Goal: Information Seeking & Learning: Learn about a topic

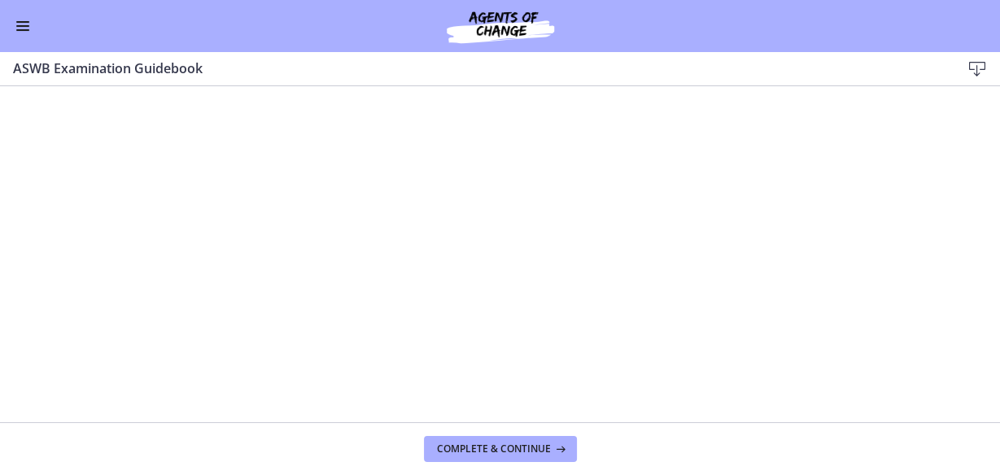
click at [23, 26] on span "Enable menu" at bounding box center [22, 26] width 13 height 2
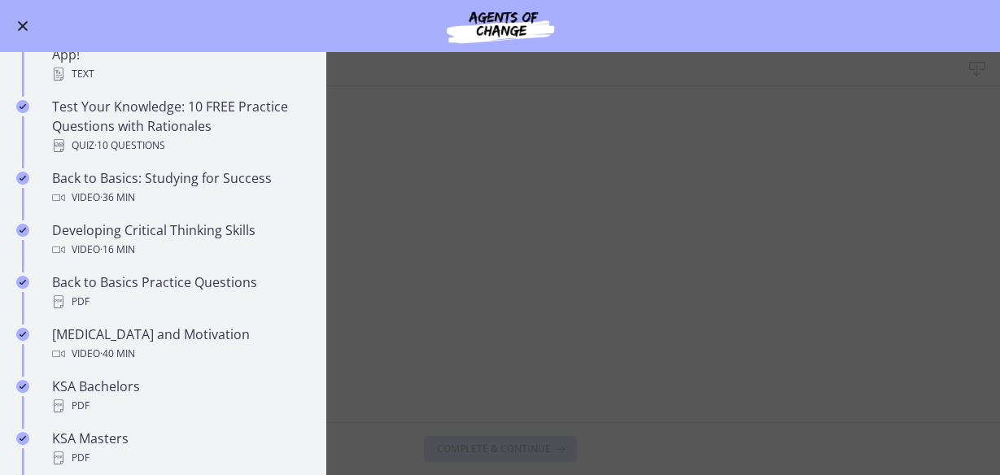
scroll to position [350, 0]
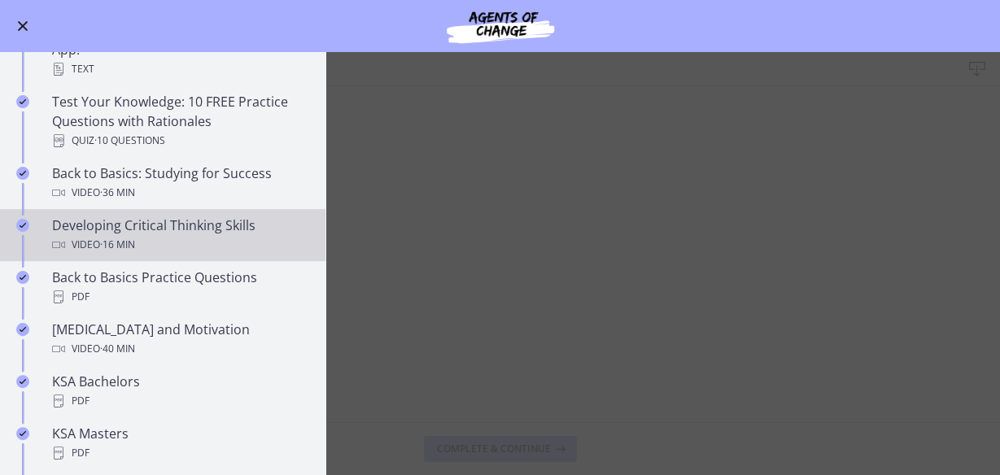
click at [128, 235] on span "· 16 min" at bounding box center [117, 245] width 35 height 20
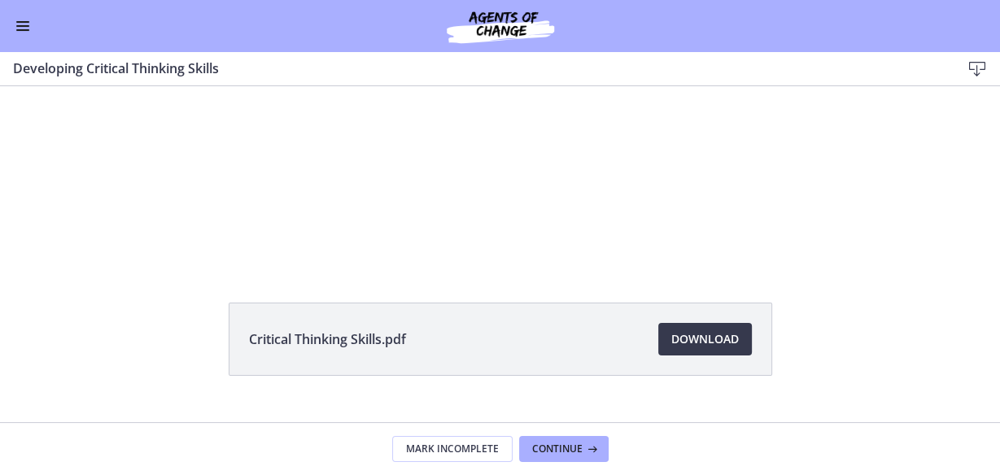
scroll to position [88, 0]
click at [698, 336] on span "Download Opens in a new window" at bounding box center [706, 338] width 68 height 20
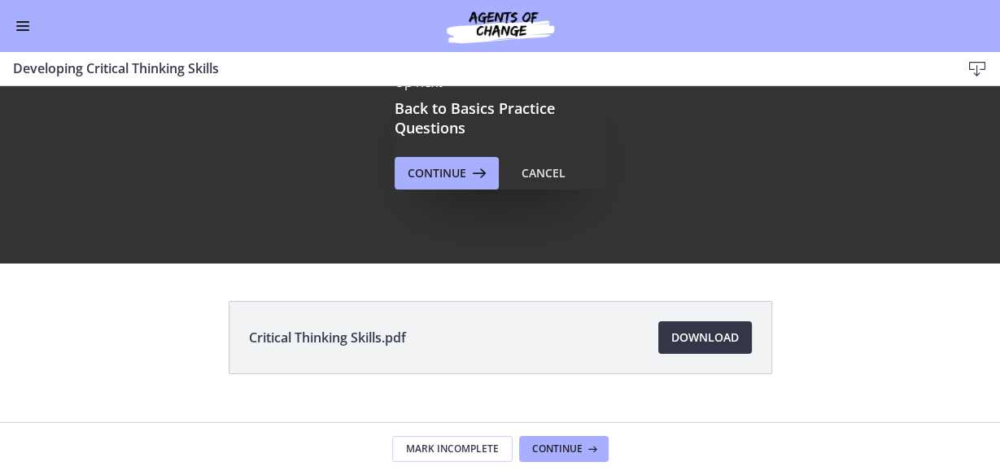
scroll to position [0, 0]
click at [23, 25] on span "Enable menu" at bounding box center [22, 26] width 13 height 2
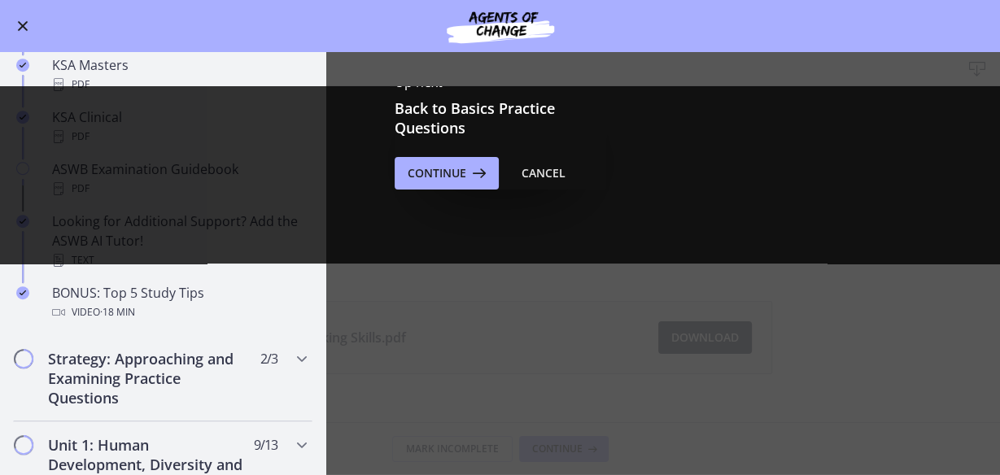
scroll to position [743, 0]
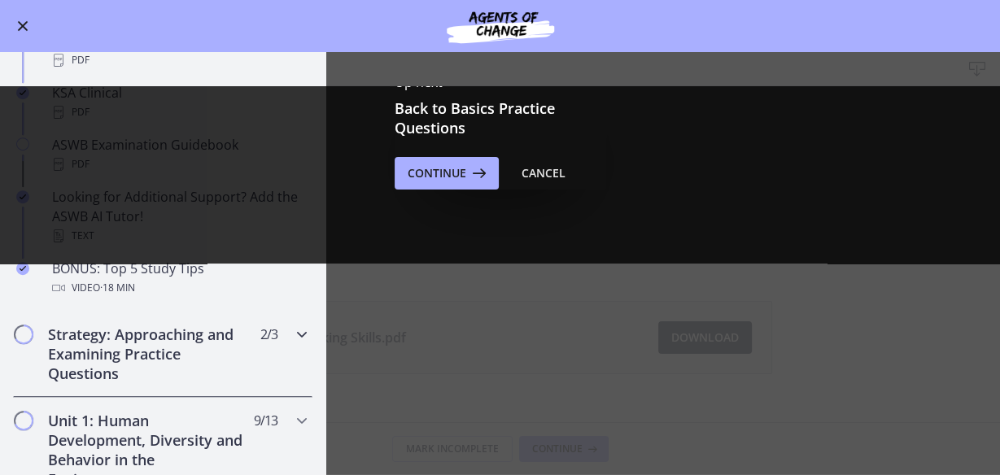
click at [23, 339] on span "Chapters" at bounding box center [23, 334] width 16 height 16
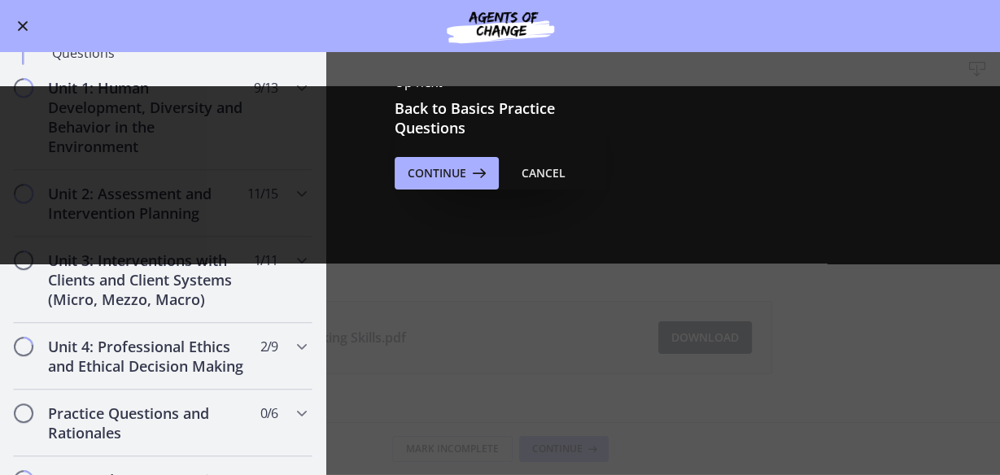
scroll to position [733, 0]
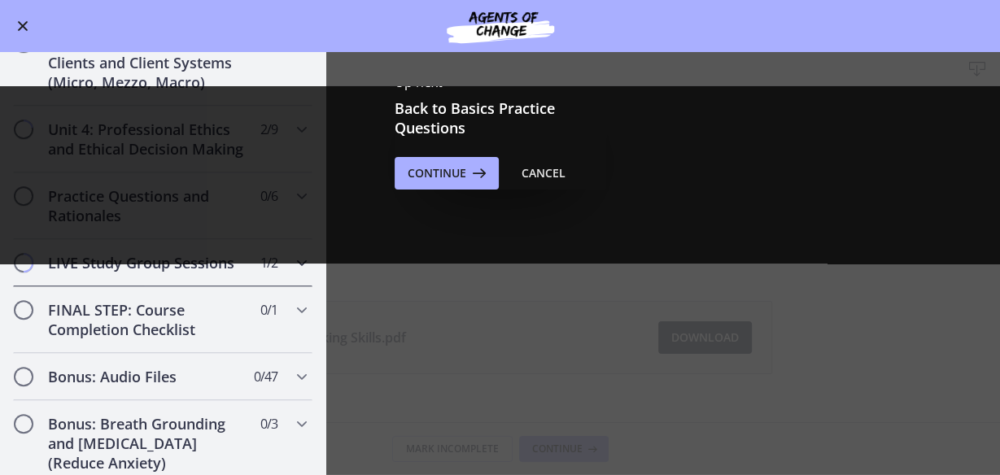
click at [292, 273] on icon "Chapters" at bounding box center [302, 263] width 20 height 20
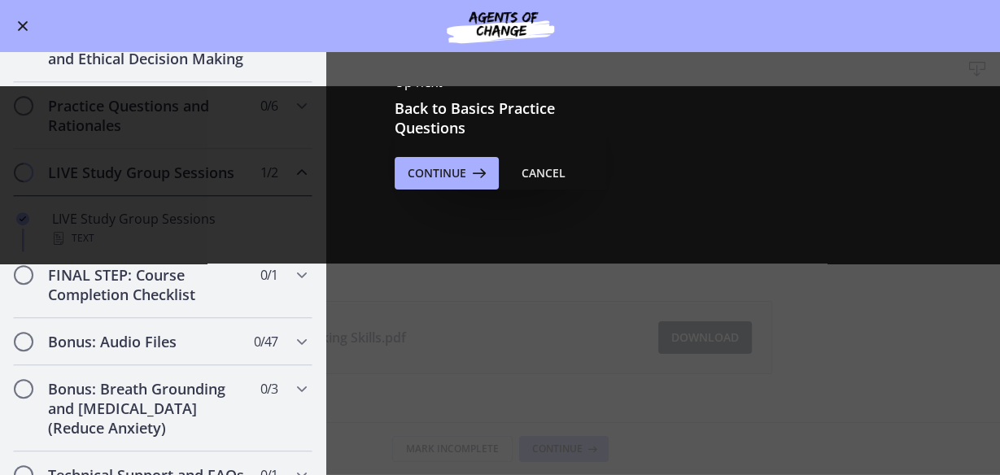
scroll to position [545, 0]
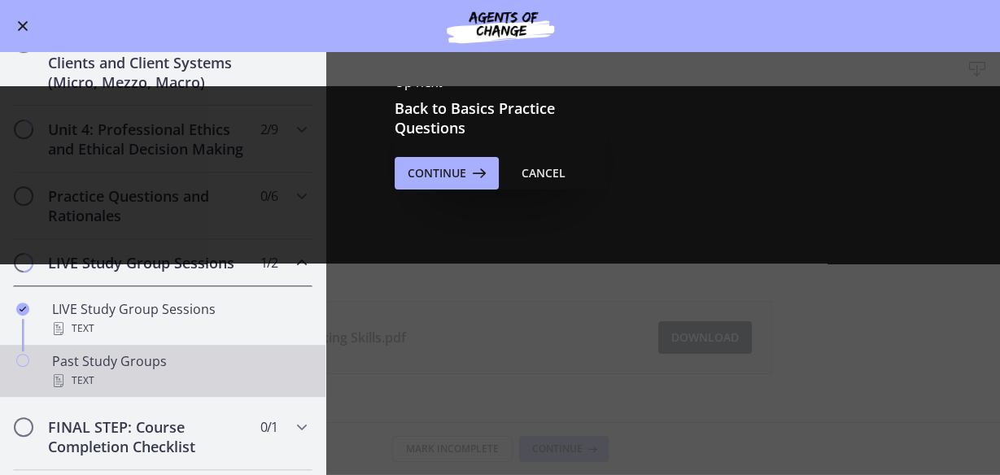
click at [122, 376] on div "Past Study Groups Text" at bounding box center [179, 371] width 254 height 39
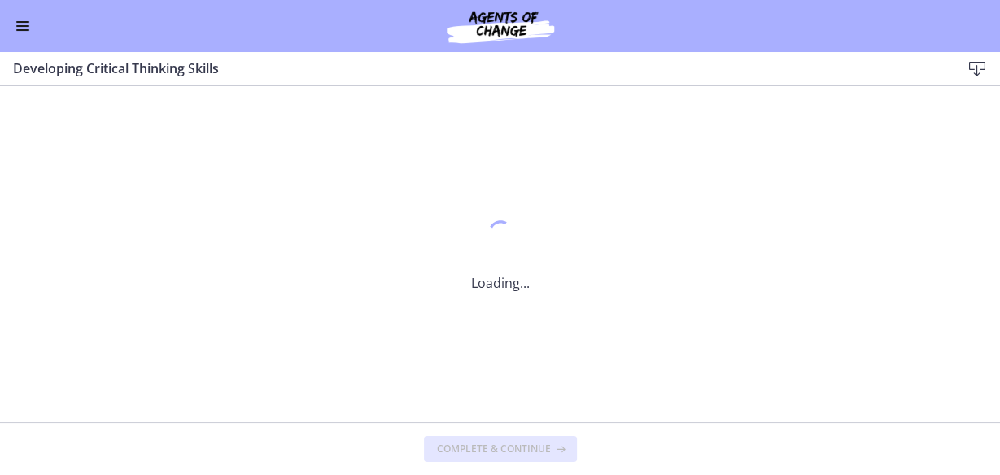
scroll to position [0, 0]
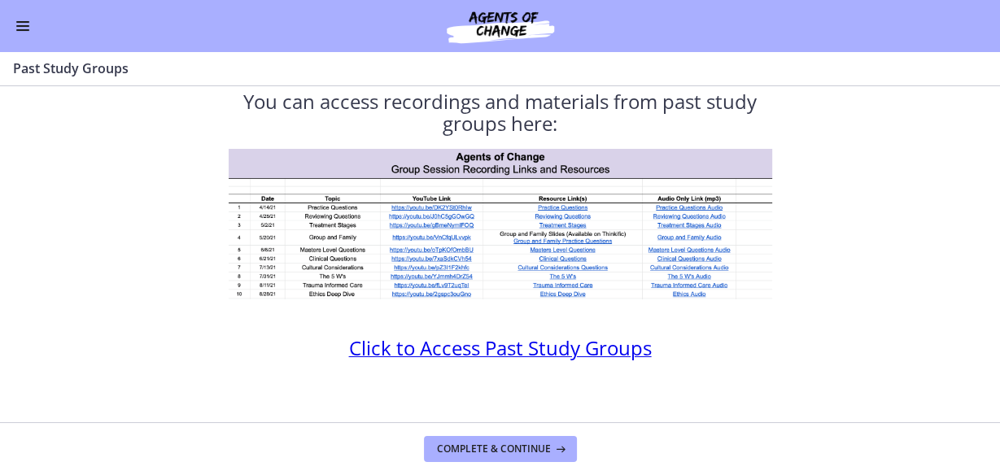
scroll to position [56, 0]
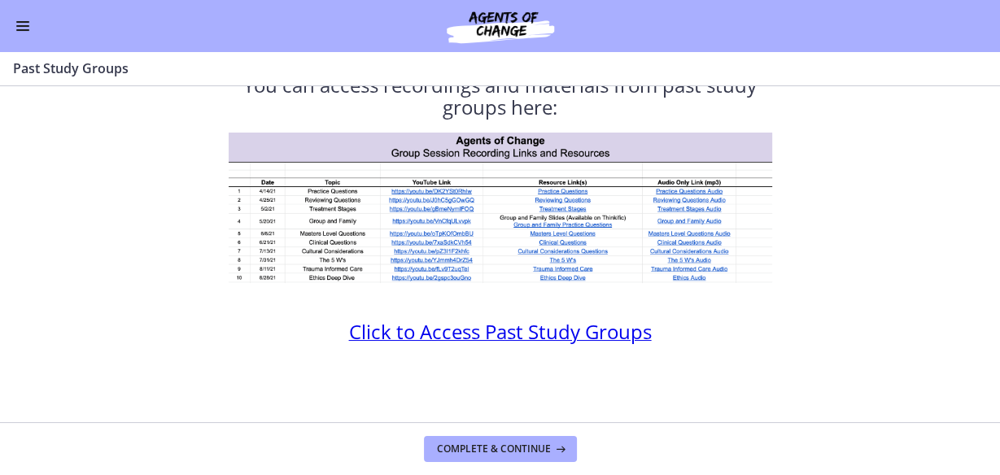
click at [544, 335] on span "Click to Access Past Study Groups" at bounding box center [500, 331] width 303 height 27
